Goal: Task Accomplishment & Management: Use online tool/utility

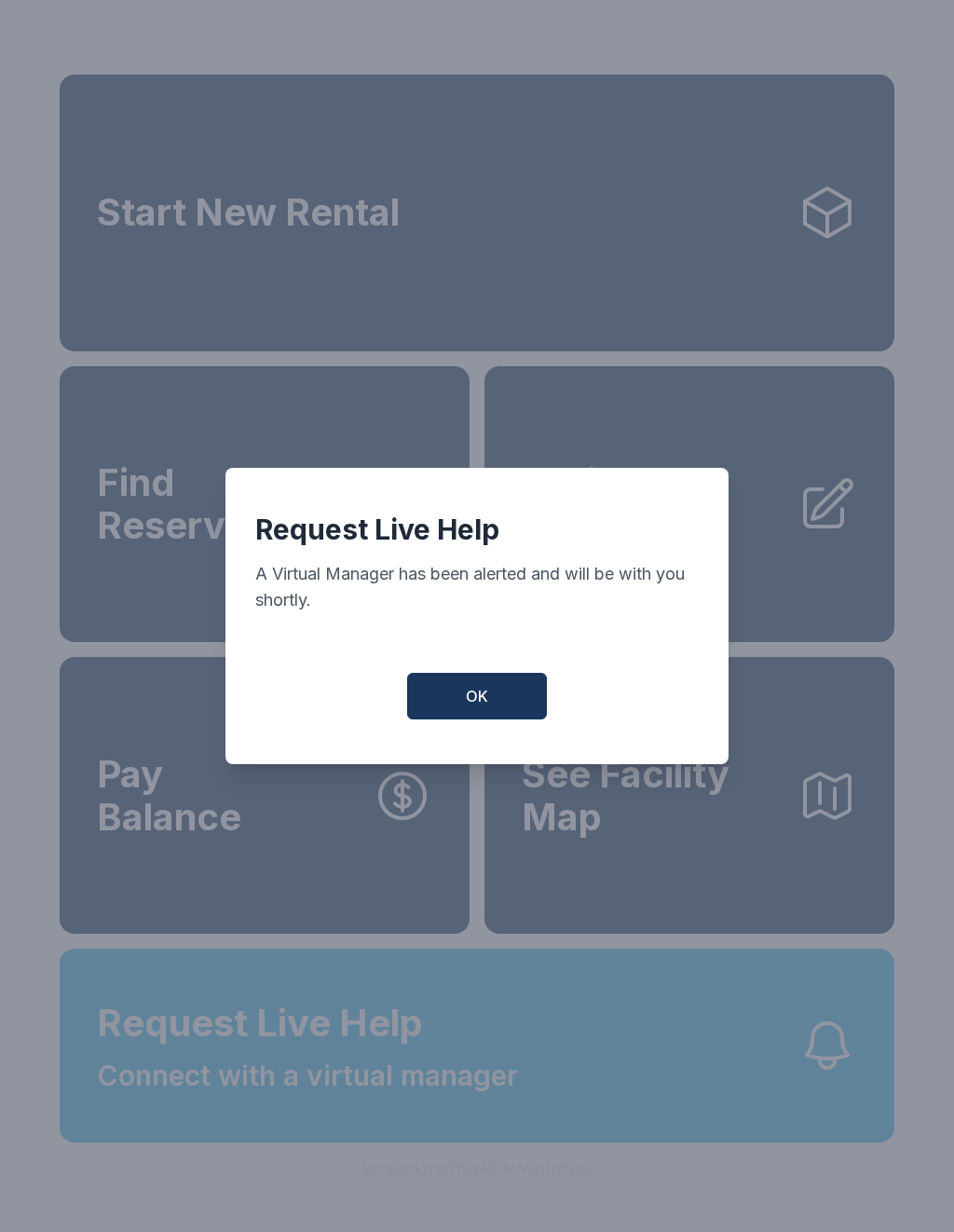
click at [487, 702] on span "OK" at bounding box center [477, 697] width 23 height 23
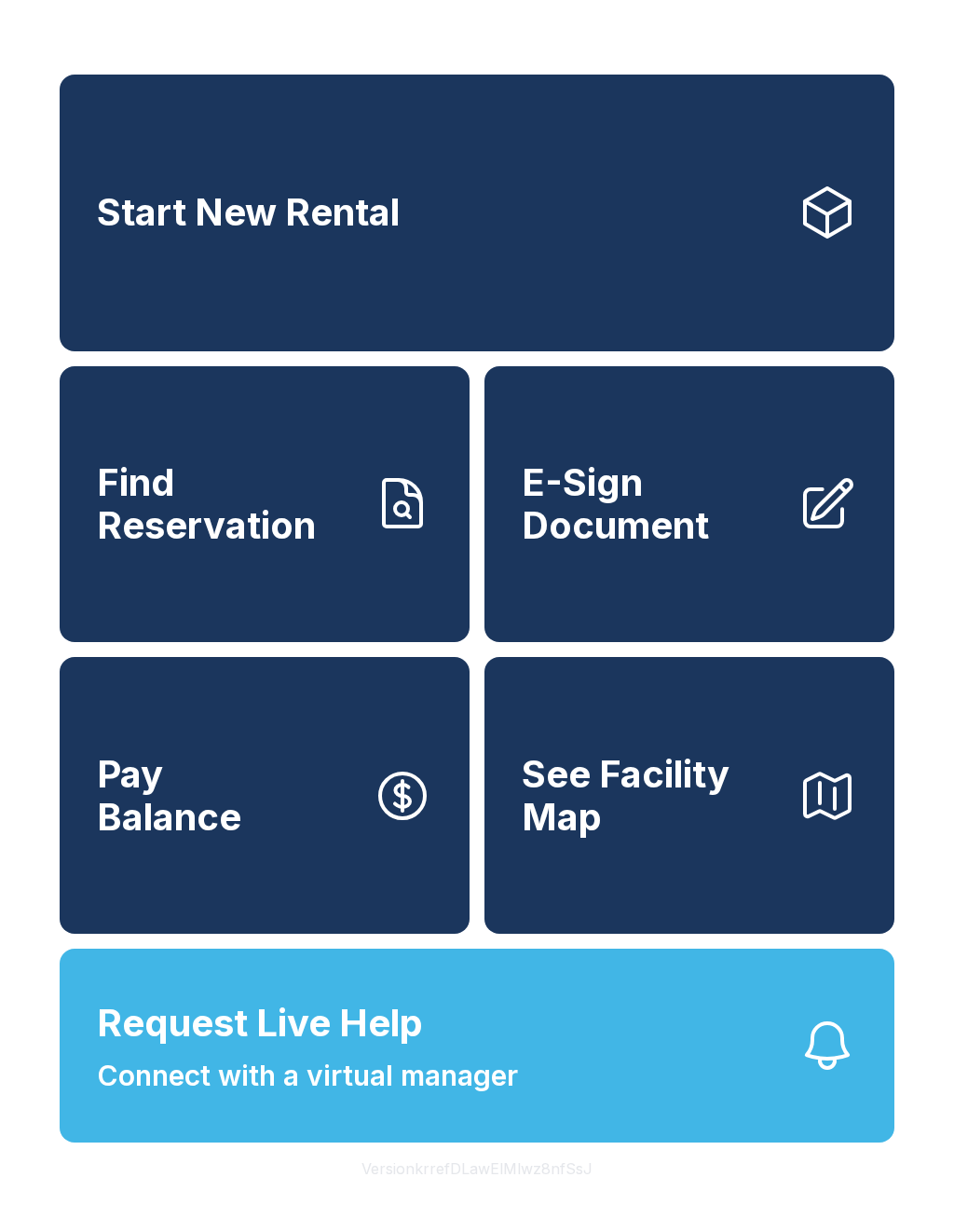
click at [256, 1051] on span "Request Live Help" at bounding box center [260, 1023] width 326 height 56
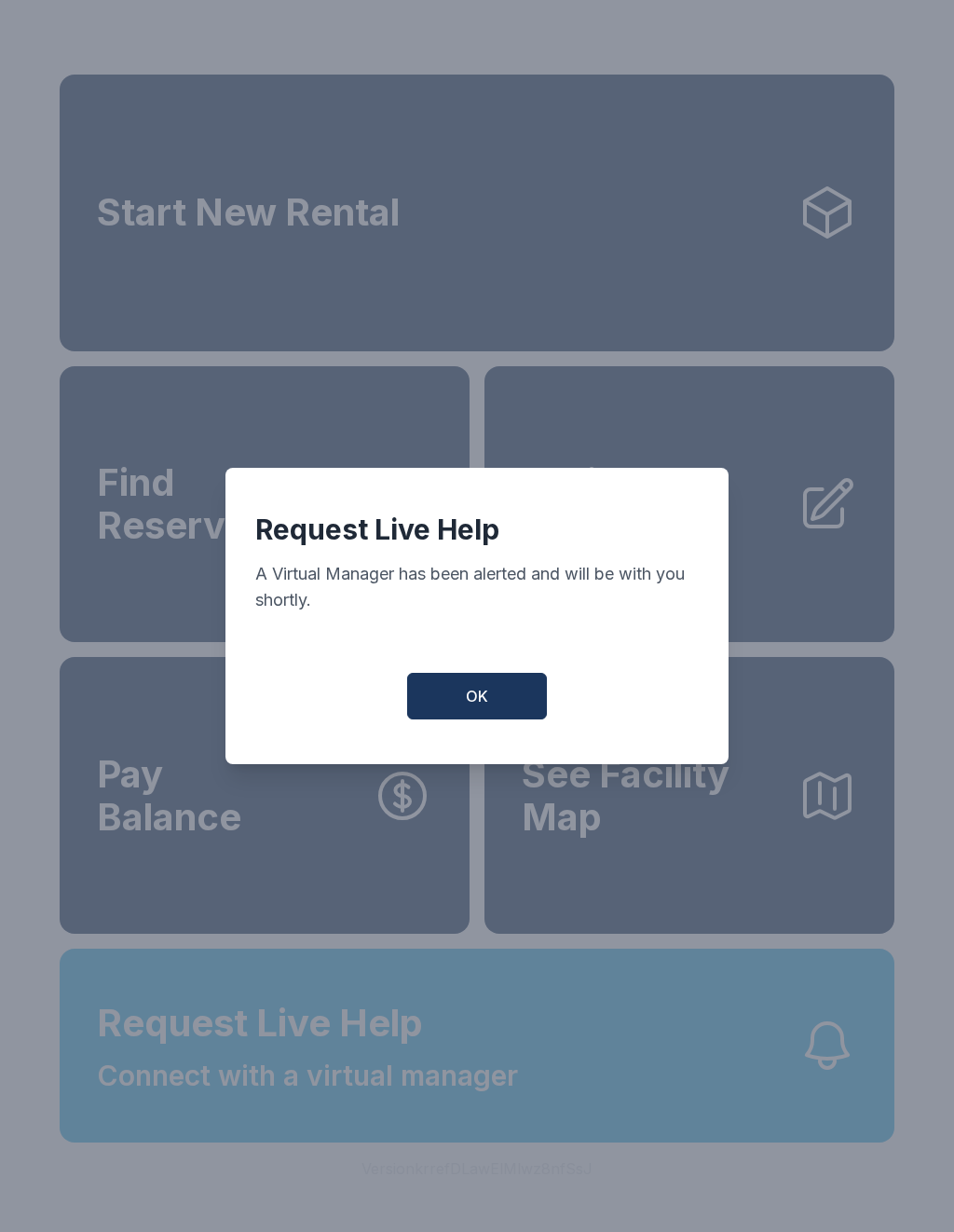
click at [475, 698] on span "OK" at bounding box center [477, 697] width 23 height 23
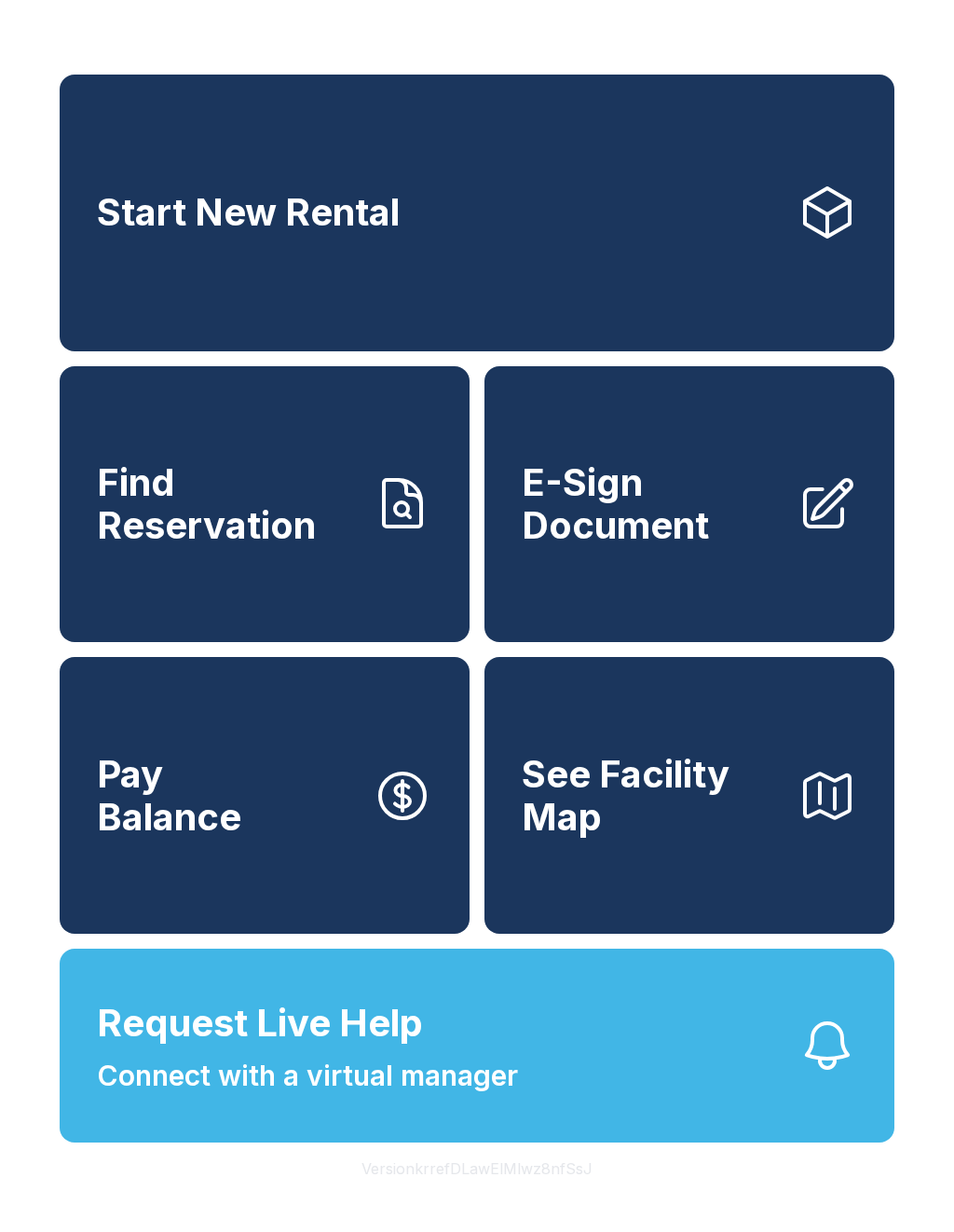
click at [690, 529] on span "E-Sign Document" at bounding box center [652, 503] width 261 height 84
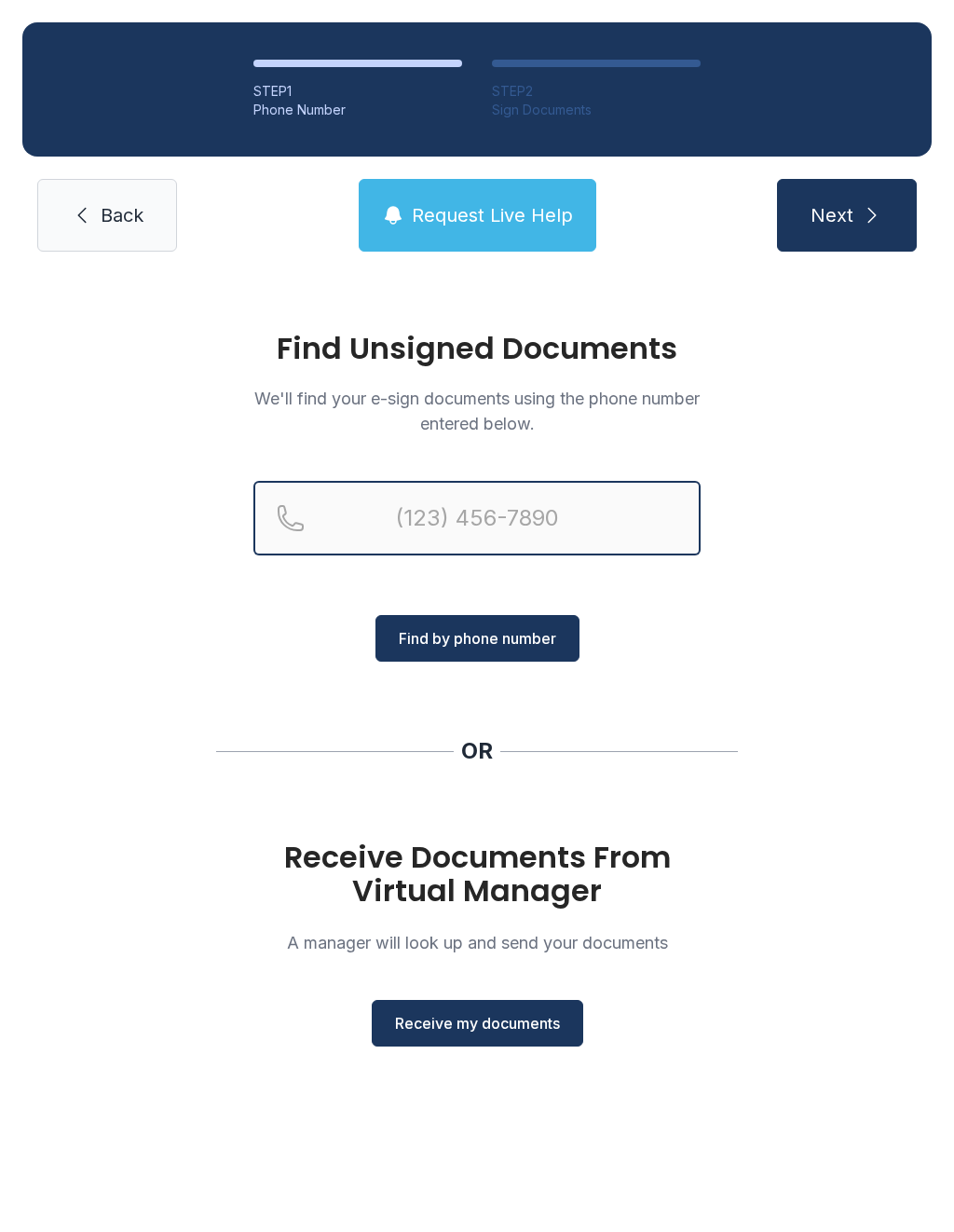
click at [434, 502] on input "Reservation phone number" at bounding box center [477, 517] width 447 height 75
type input "("
click at [567, 768] on div "Find Unsigned Documents We'll find your e-sign documents using the phone number…" at bounding box center [477, 698] width 954 height 847
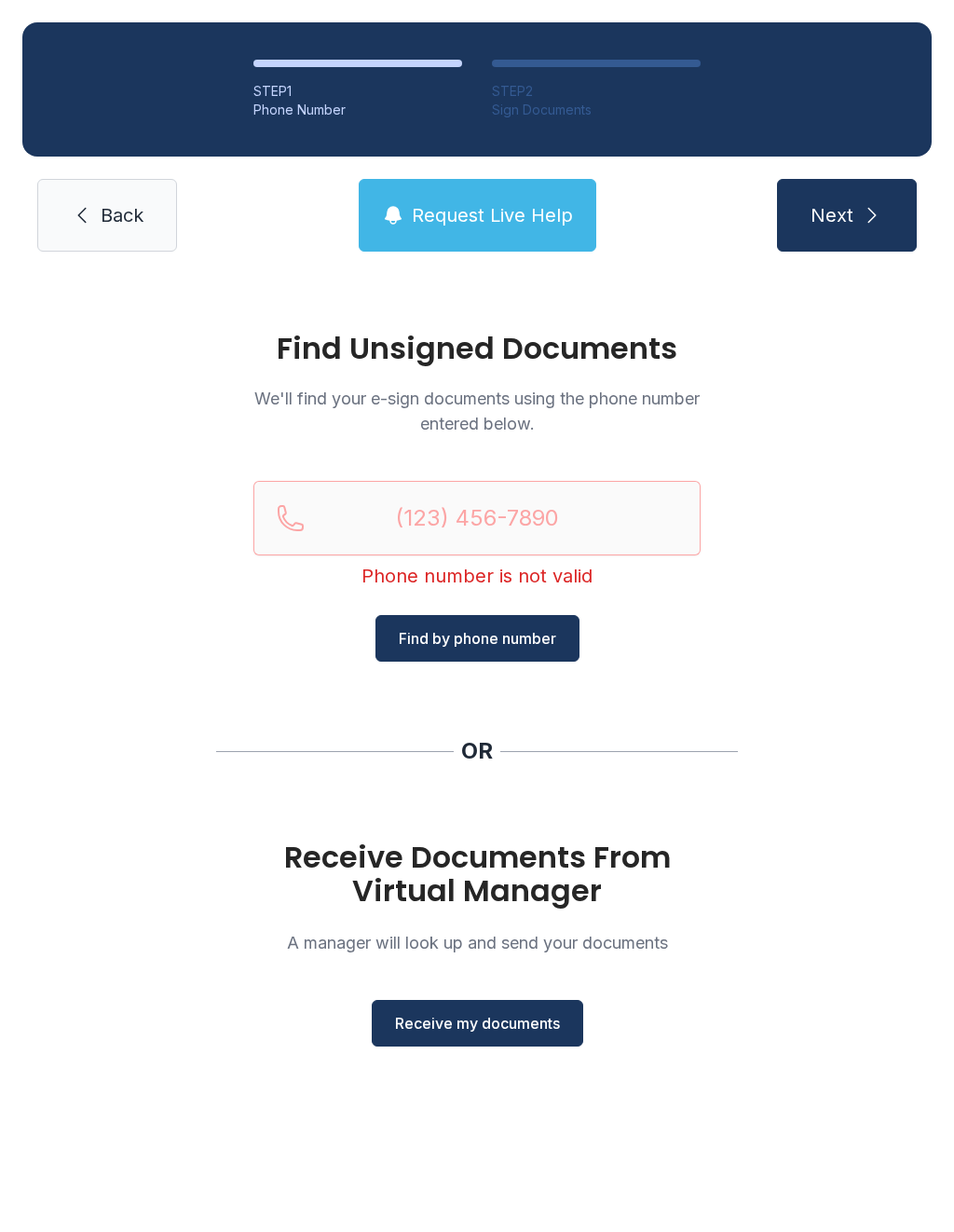
click at [507, 1044] on button "Receive my documents" at bounding box center [477, 1023] width 211 height 46
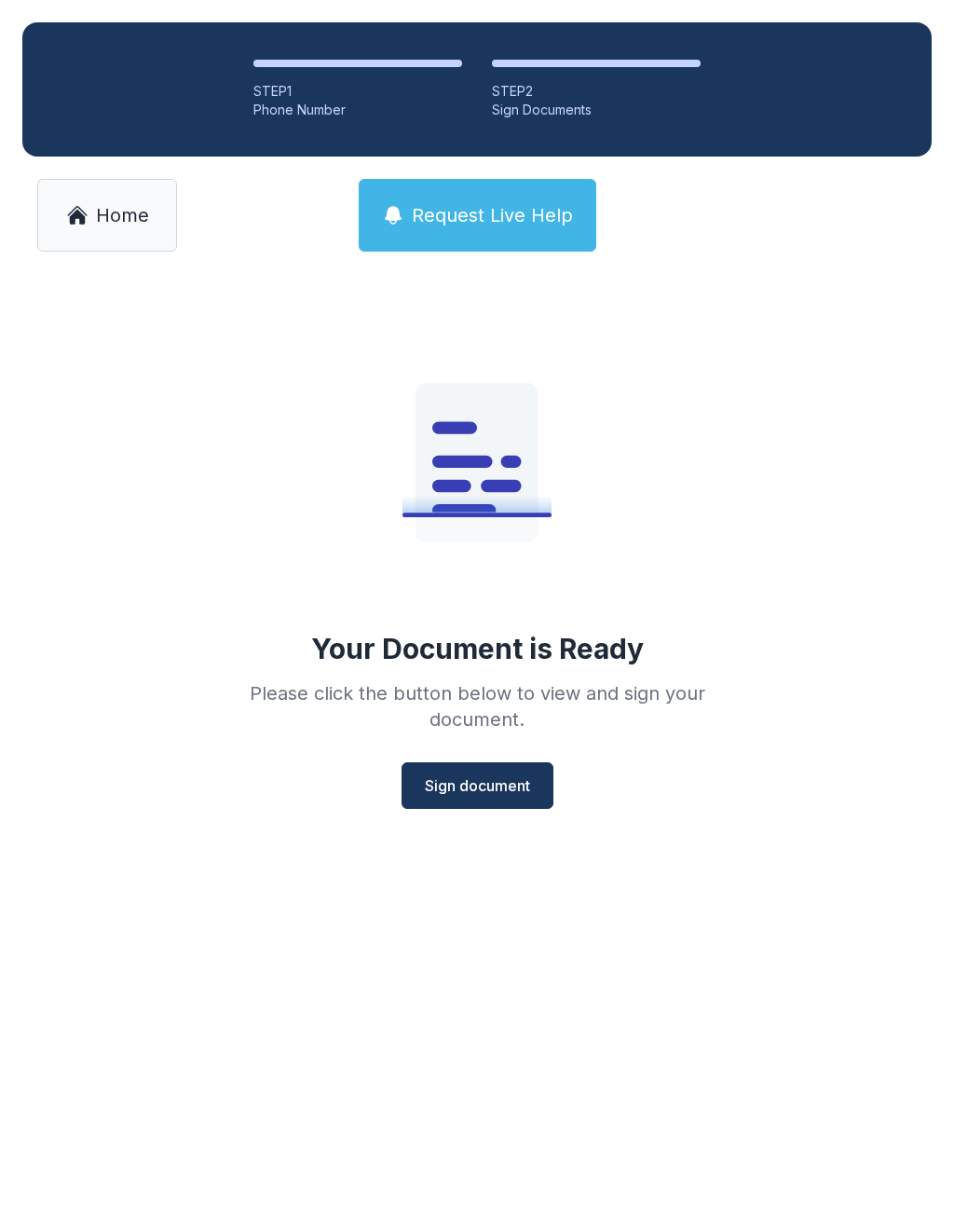
click at [484, 788] on span "Sign document" at bounding box center [477, 786] width 105 height 23
click at [303, 1088] on main "Your Document is Signed Please click the button below to view your signed docum…" at bounding box center [477, 752] width 954 height 958
